Goal: Task Accomplishment & Management: Use online tool/utility

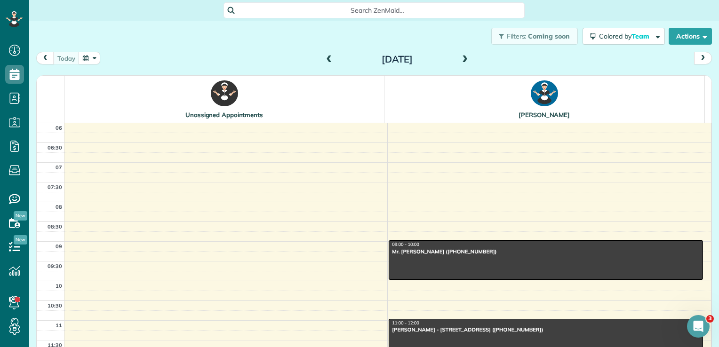
click at [84, 58] on button "button" at bounding box center [90, 58] width 22 height 13
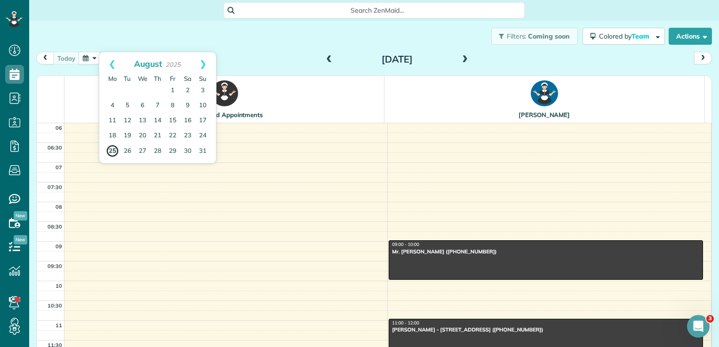
click at [112, 150] on link "25" at bounding box center [112, 150] width 13 height 13
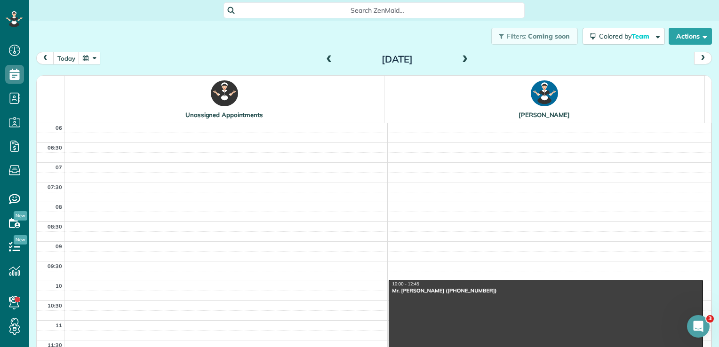
click at [451, 300] on div at bounding box center [545, 334] width 313 height 107
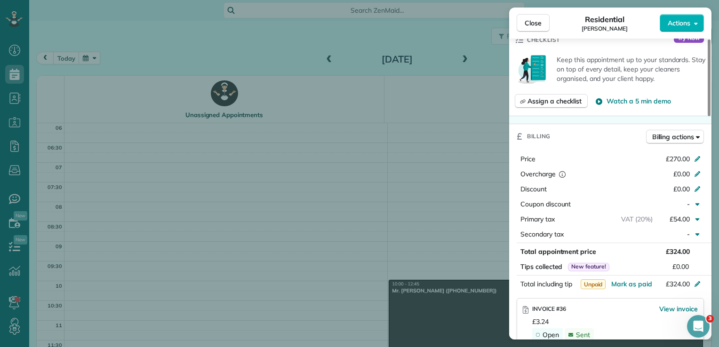
scroll to position [330, 0]
click at [644, 286] on span "Mark as paid" at bounding box center [631, 283] width 41 height 8
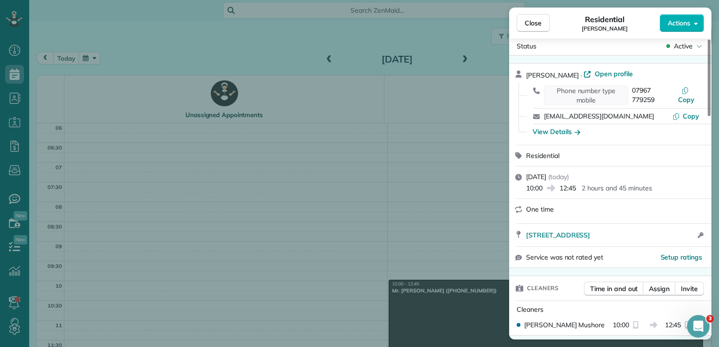
scroll to position [0, 0]
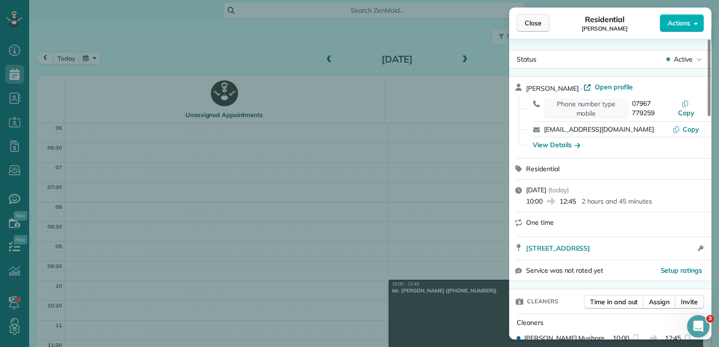
click at [530, 19] on span "Close" at bounding box center [533, 22] width 17 height 9
